Goal: Book appointment/travel/reservation

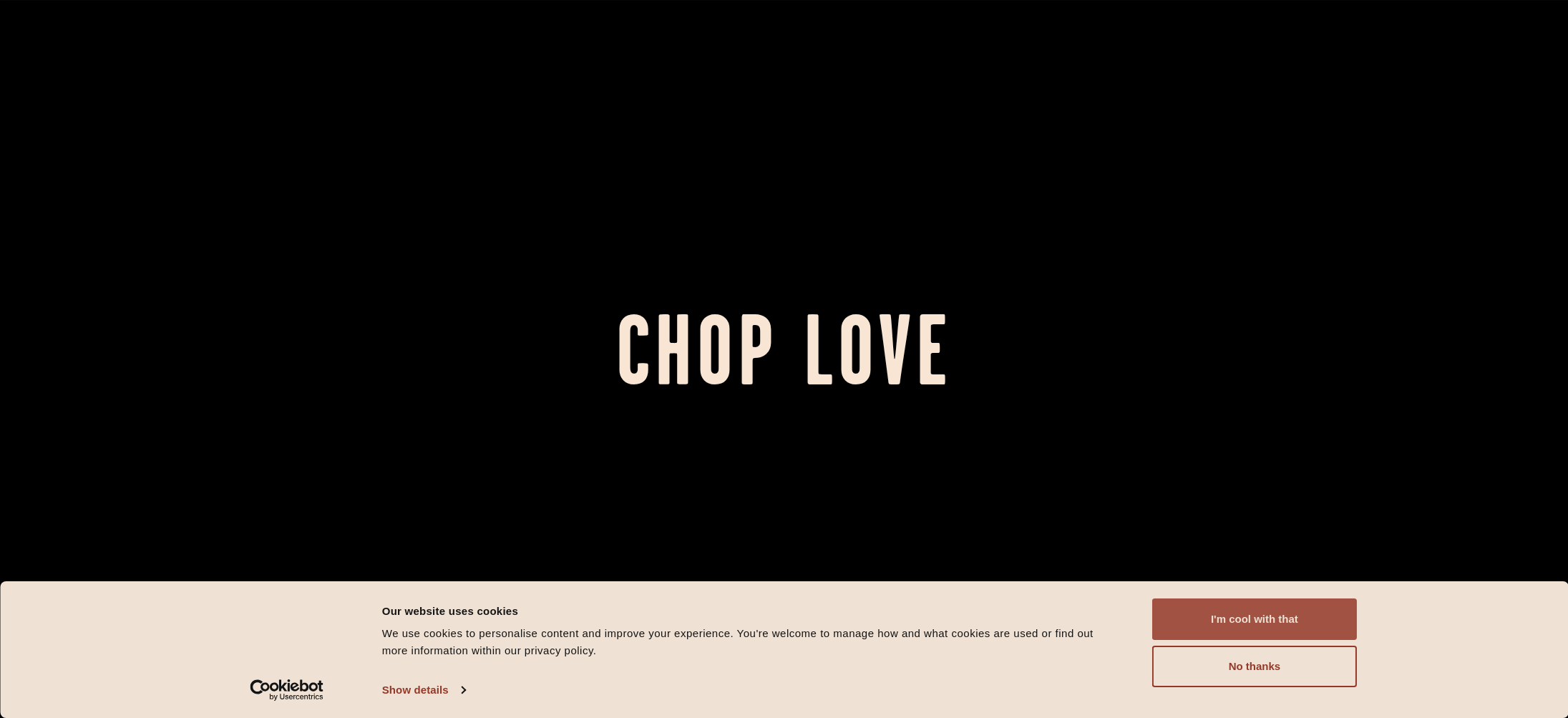
click at [1284, 629] on button "I'm cool with that" at bounding box center [1254, 618] width 204 height 41
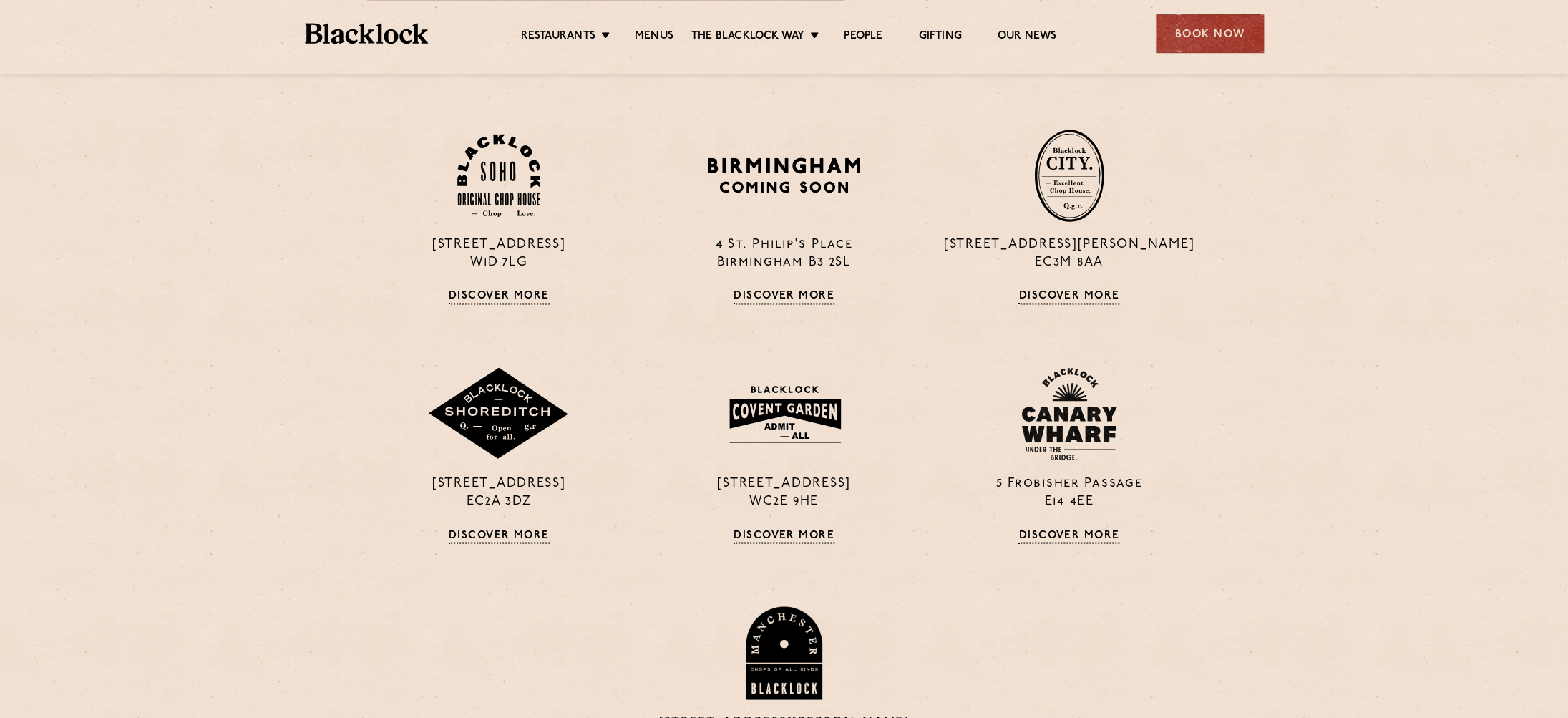
scroll to position [1008, 0]
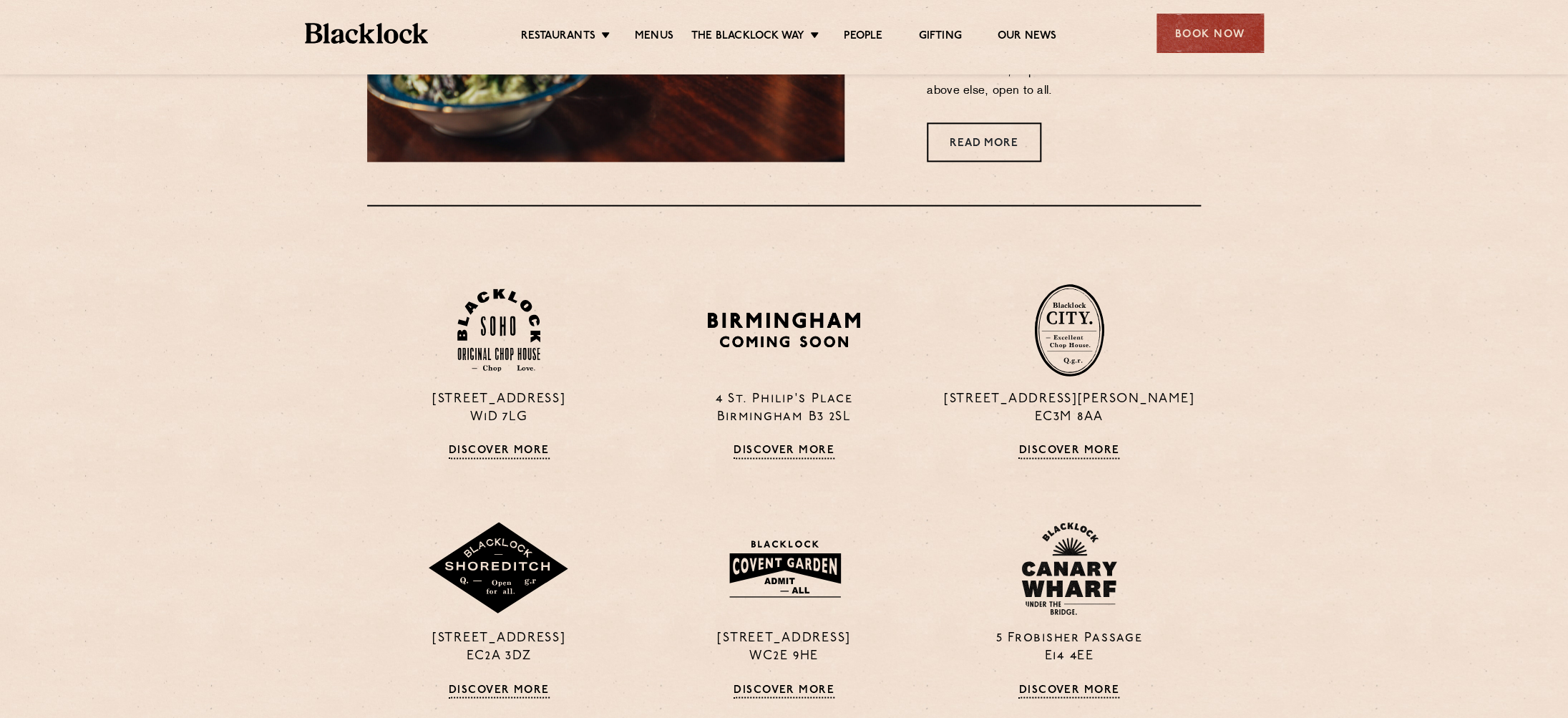
drag, startPoint x: 1211, startPoint y: 34, endPoint x: 1181, endPoint y: 99, distance: 71.6
click at [1211, 35] on div "Book Now" at bounding box center [1210, 33] width 108 height 39
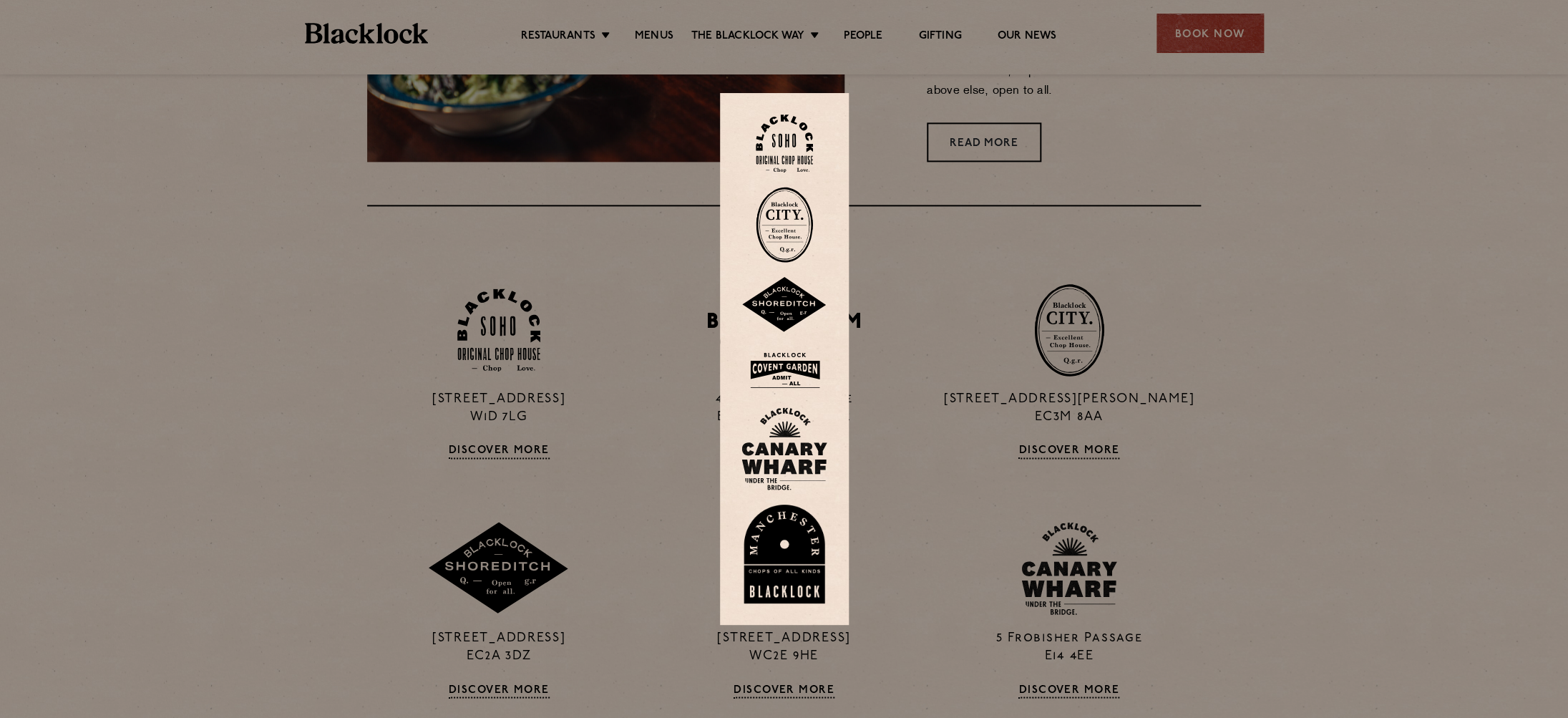
click at [789, 248] on img at bounding box center [784, 225] width 57 height 76
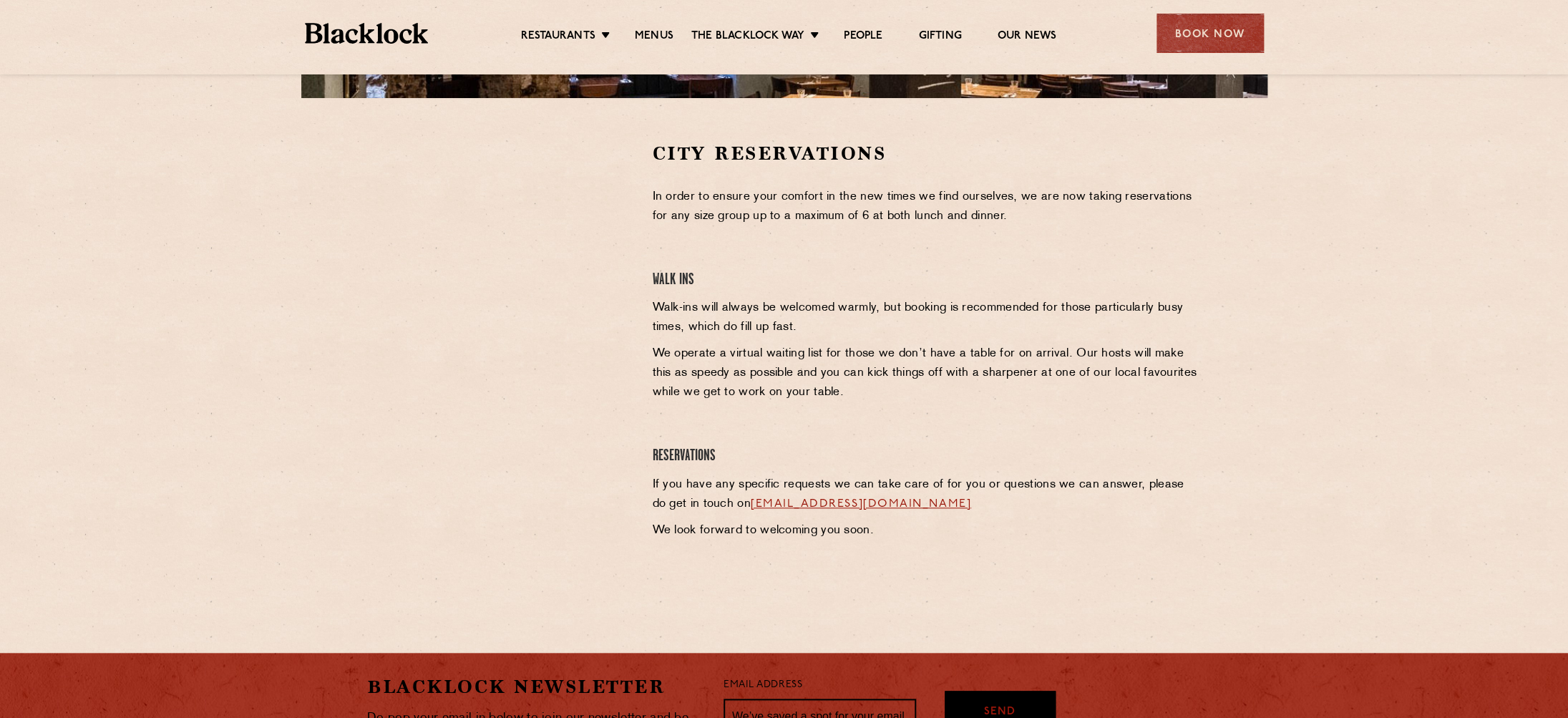
scroll to position [458, 0]
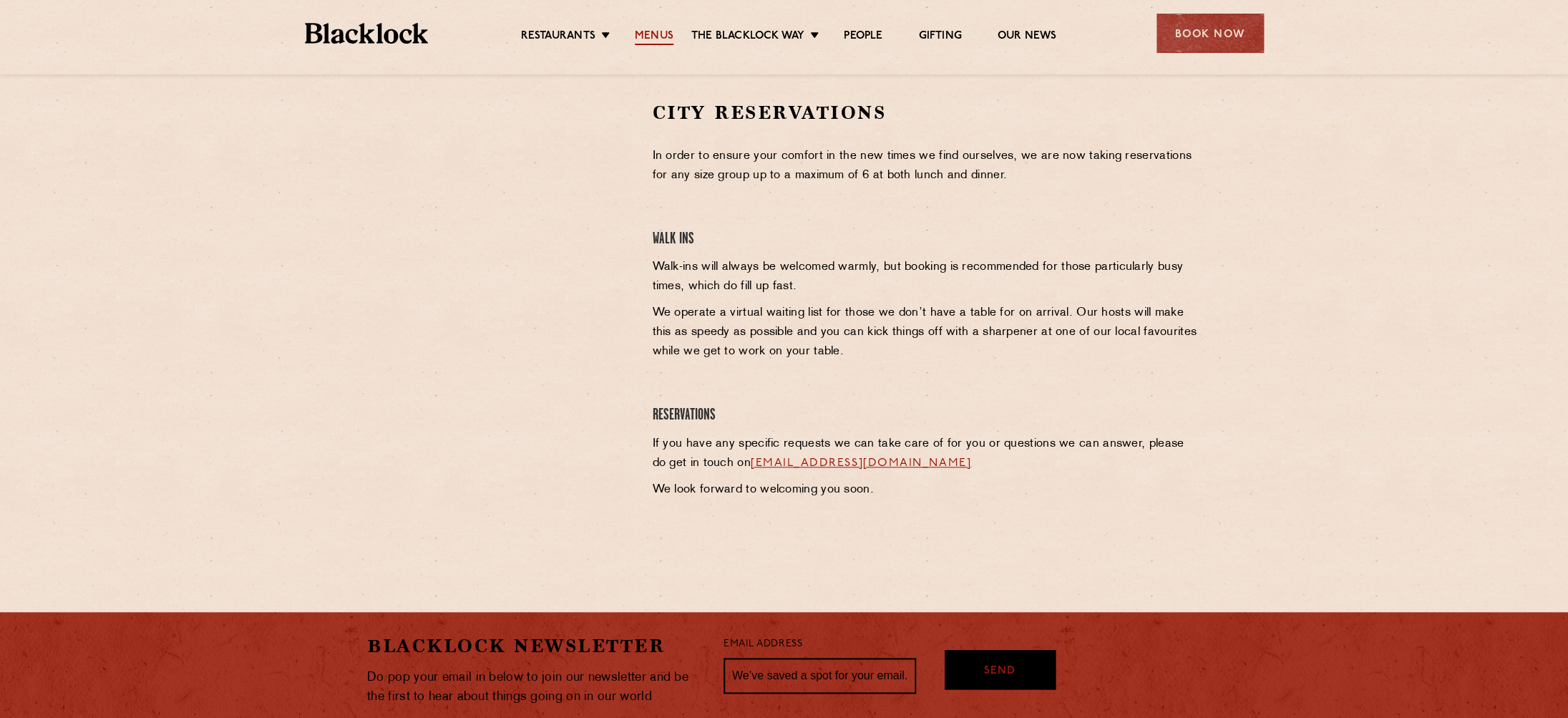
click at [653, 39] on link "Menus" at bounding box center [653, 37] width 39 height 16
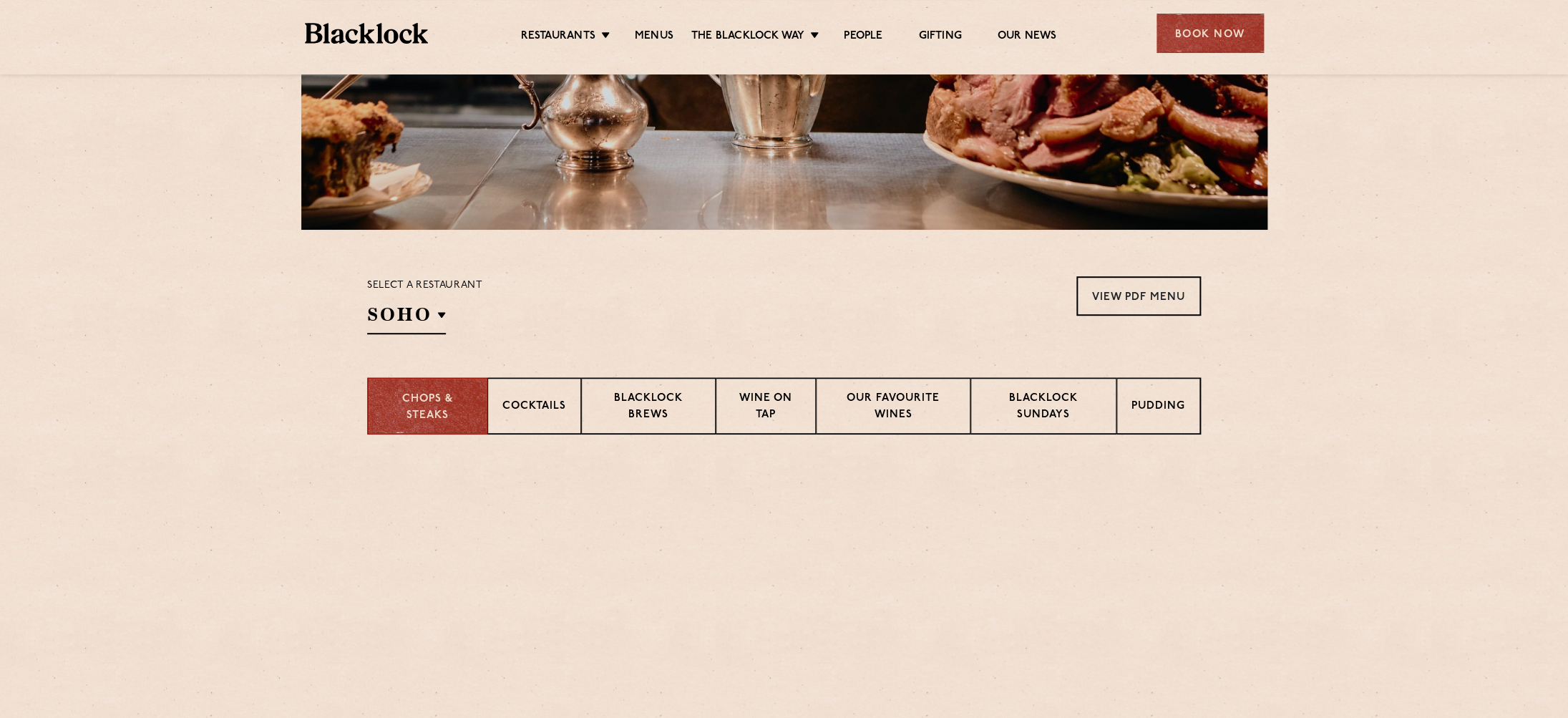
scroll to position [423, 0]
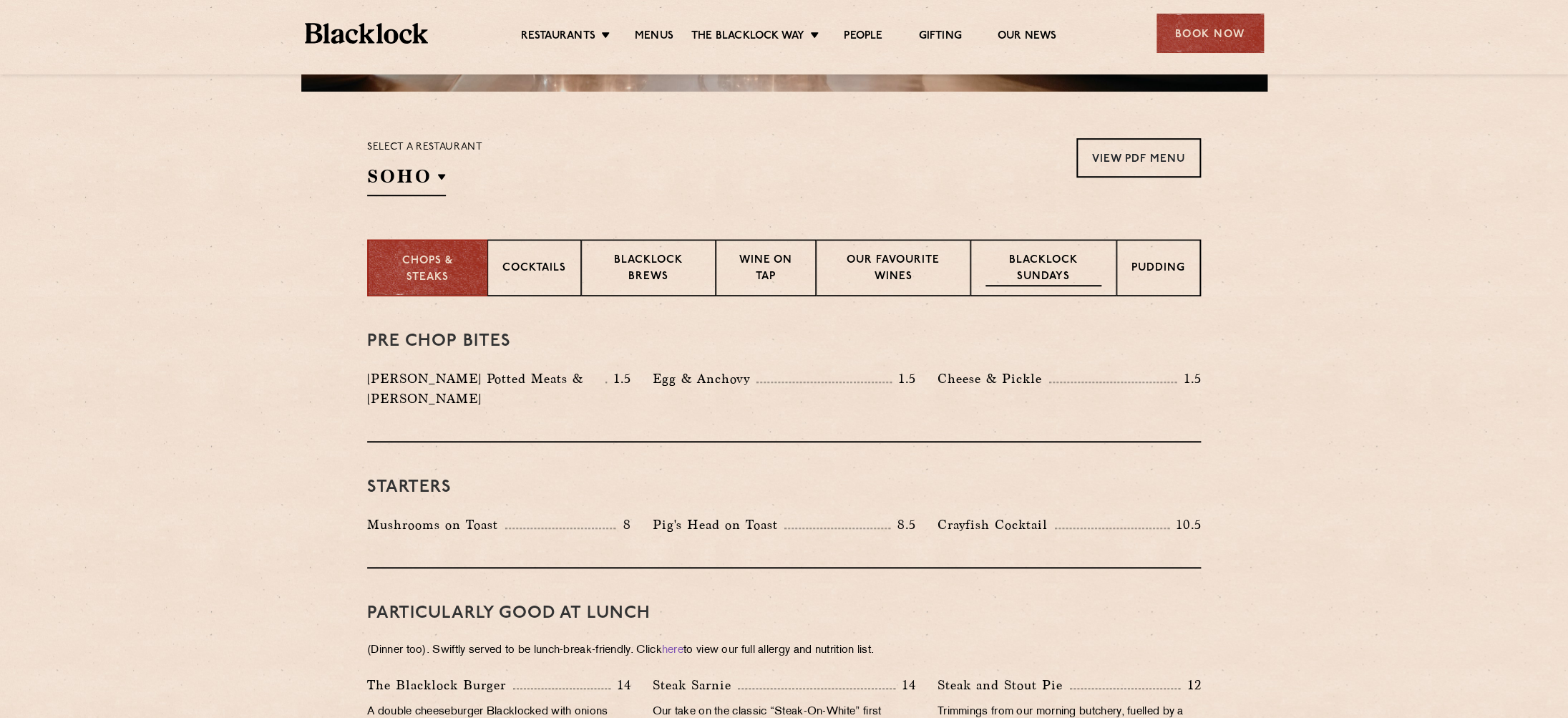
click at [1040, 260] on p "Blacklock Sundays" at bounding box center [1043, 269] width 116 height 33
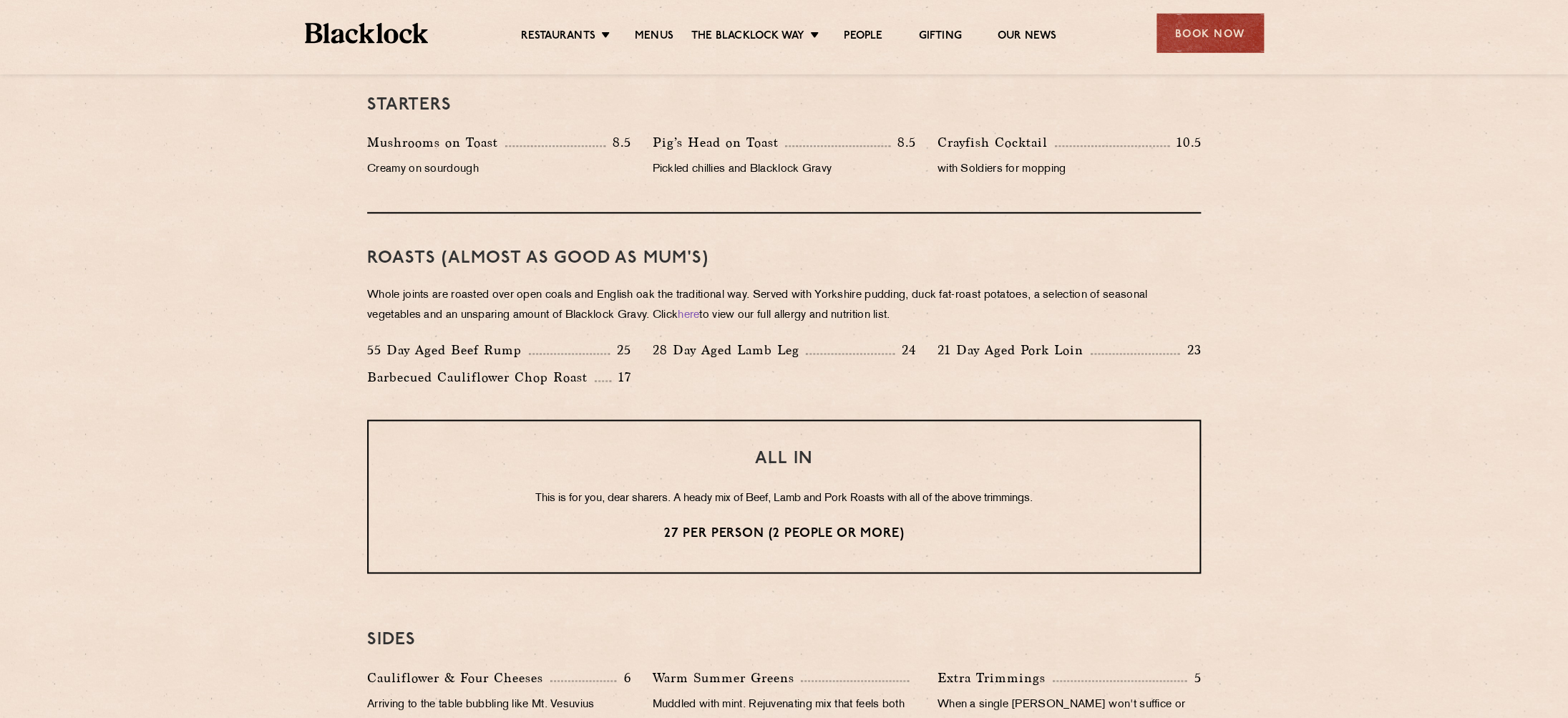
scroll to position [847, 0]
